Goal: Book appointment/travel/reservation

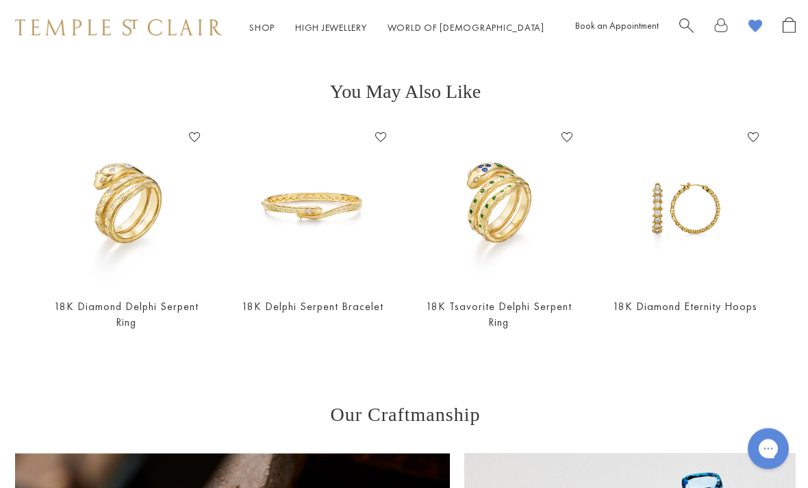
scroll to position [2100, 1]
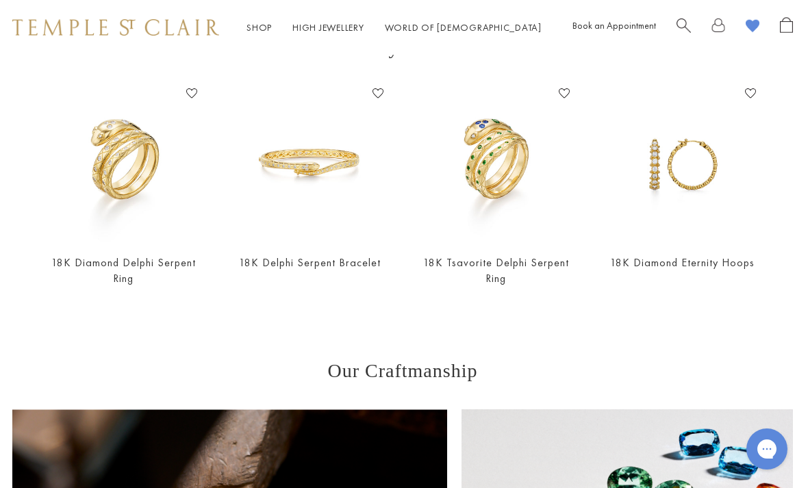
click at [306, 170] on img at bounding box center [309, 162] width 159 height 159
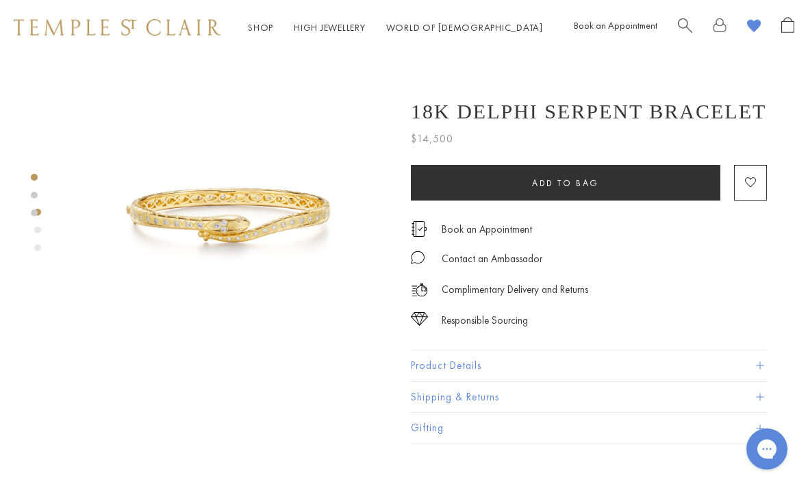
click at [633, 30] on link "Book an Appointment" at bounding box center [616, 25] width 84 height 12
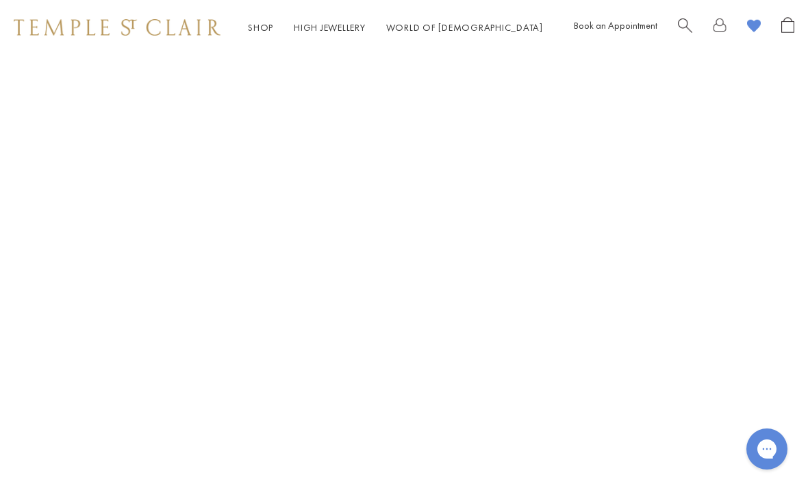
scroll to position [183, 0]
click at [717, 230] on div "Book An Appointment" at bounding box center [404, 208] width 808 height 574
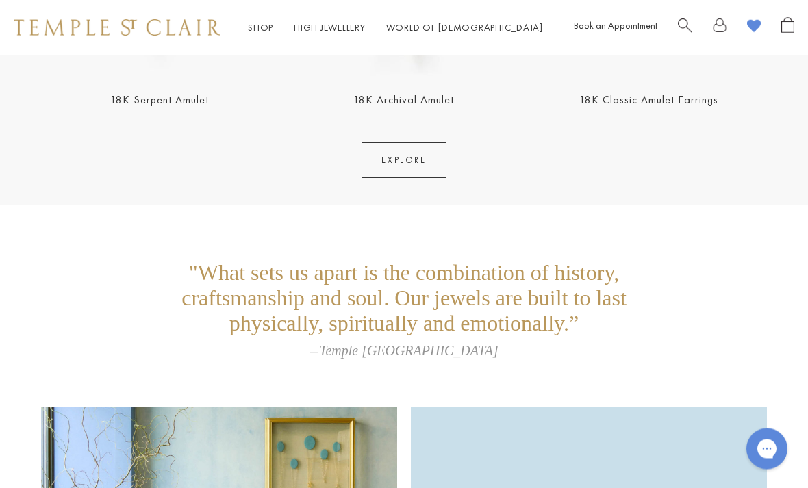
scroll to position [2539, 0]
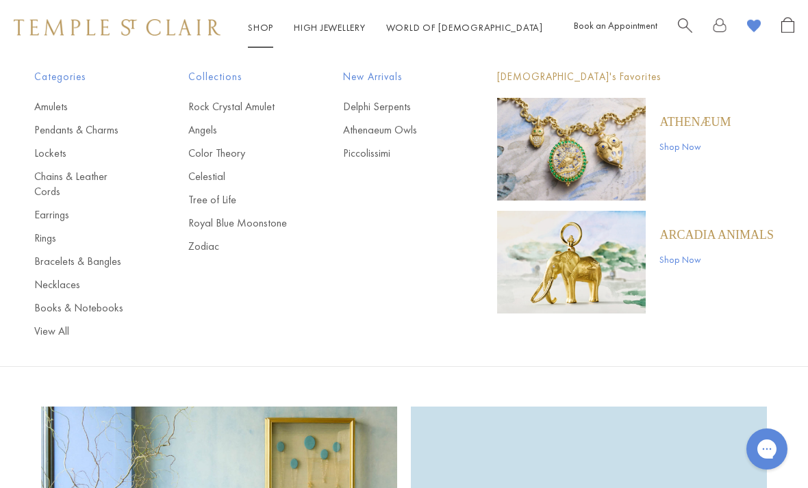
click at [407, 130] on link "Athenaeum Owls" at bounding box center [392, 130] width 99 height 15
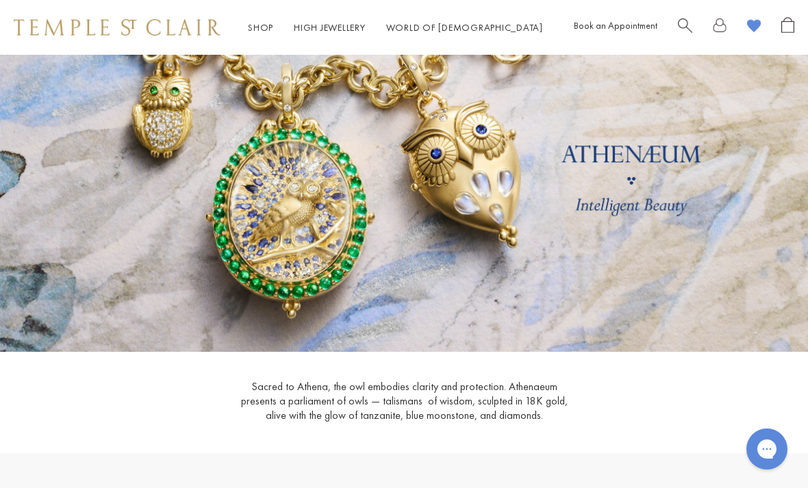
scroll to position [46, 0]
